Goal: Information Seeking & Learning: Learn about a topic

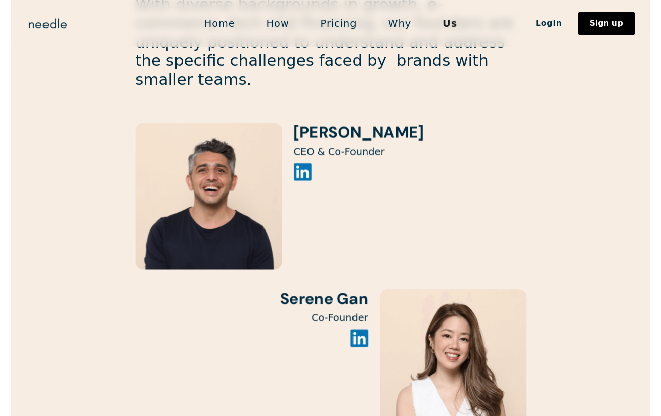
scroll to position [989, 0]
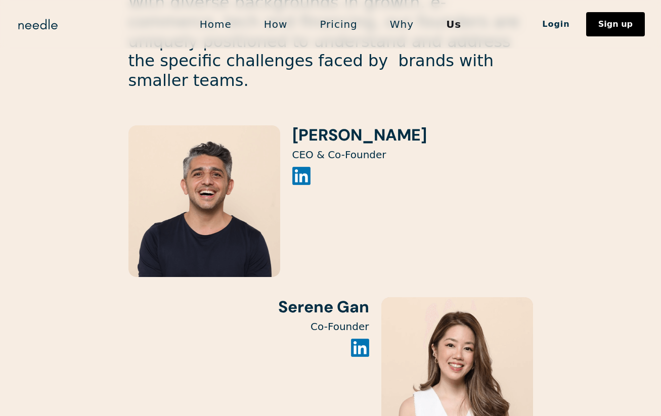
click at [225, 19] on link "Home" at bounding box center [215, 24] width 64 height 21
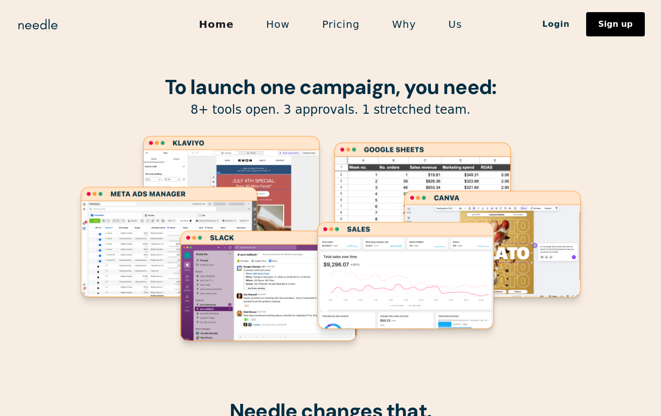
click at [446, 26] on link "Us" at bounding box center [455, 24] width 46 height 21
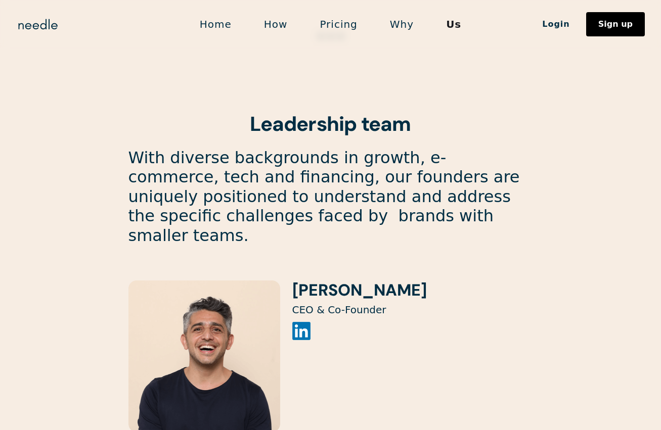
scroll to position [869, 0]
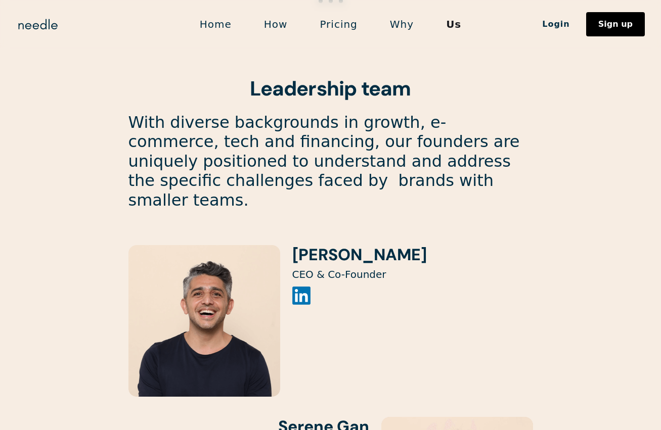
drag, startPoint x: 291, startPoint y: 209, endPoint x: 407, endPoint y: 218, distance: 116.0
click at [407, 245] on div "Kiyan Foroughi CEO & Co-Founder" at bounding box center [330, 321] width 404 height 152
copy h3 "[PERSON_NAME]"
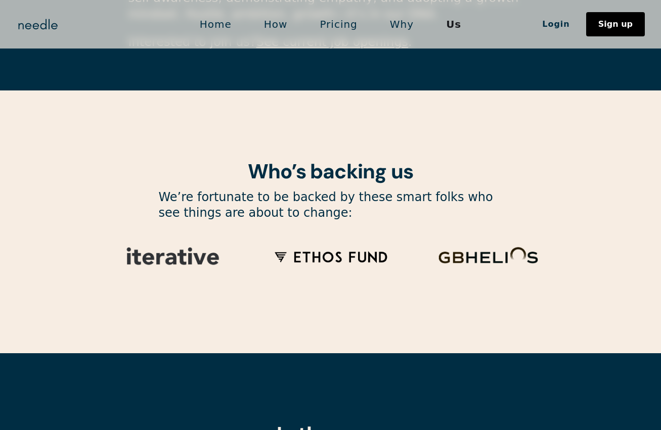
scroll to position [3092, 0]
